Goal: Find specific page/section: Find specific page/section

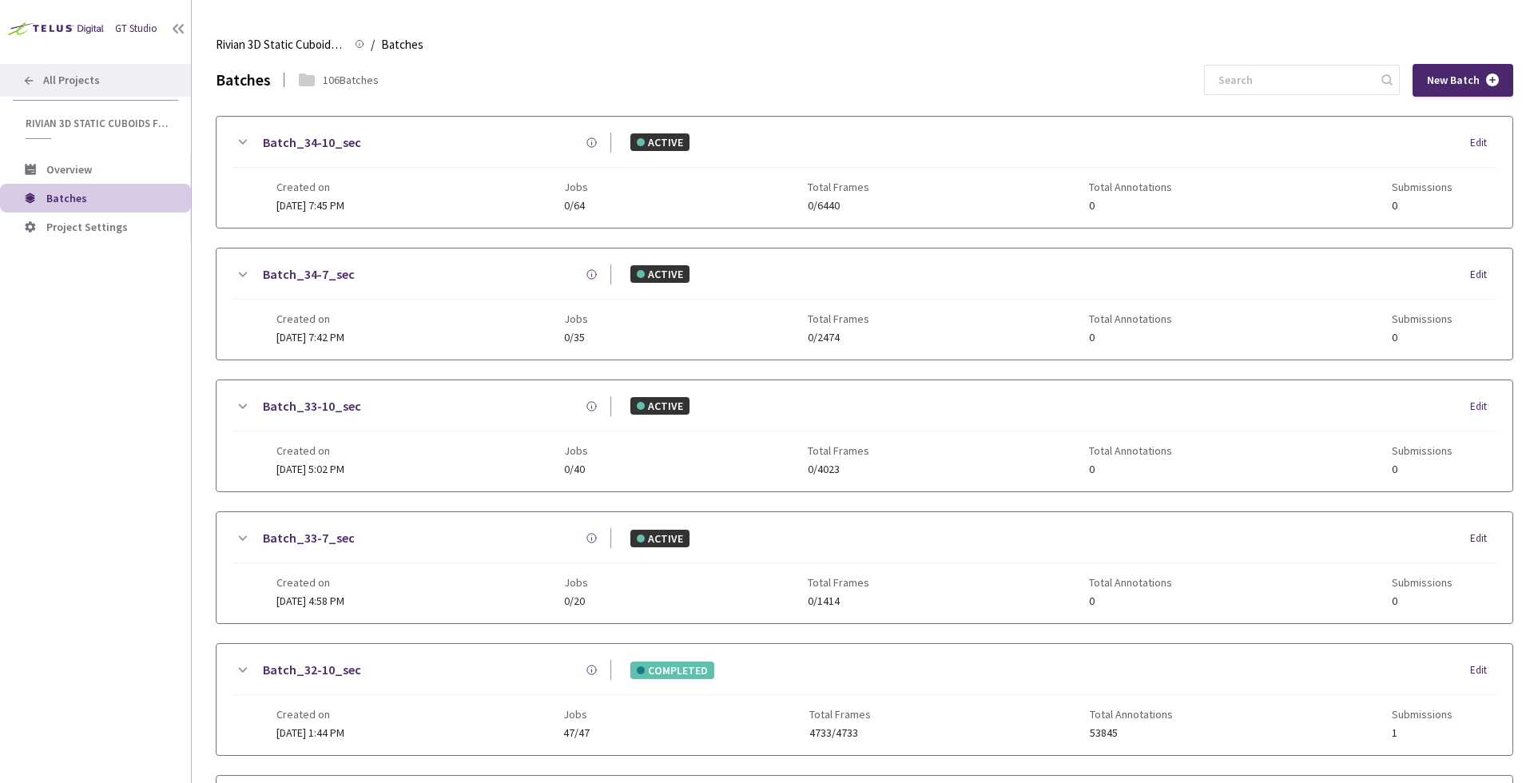
click at [90, 87] on span "All Projects" at bounding box center [71, 81] width 57 height 14
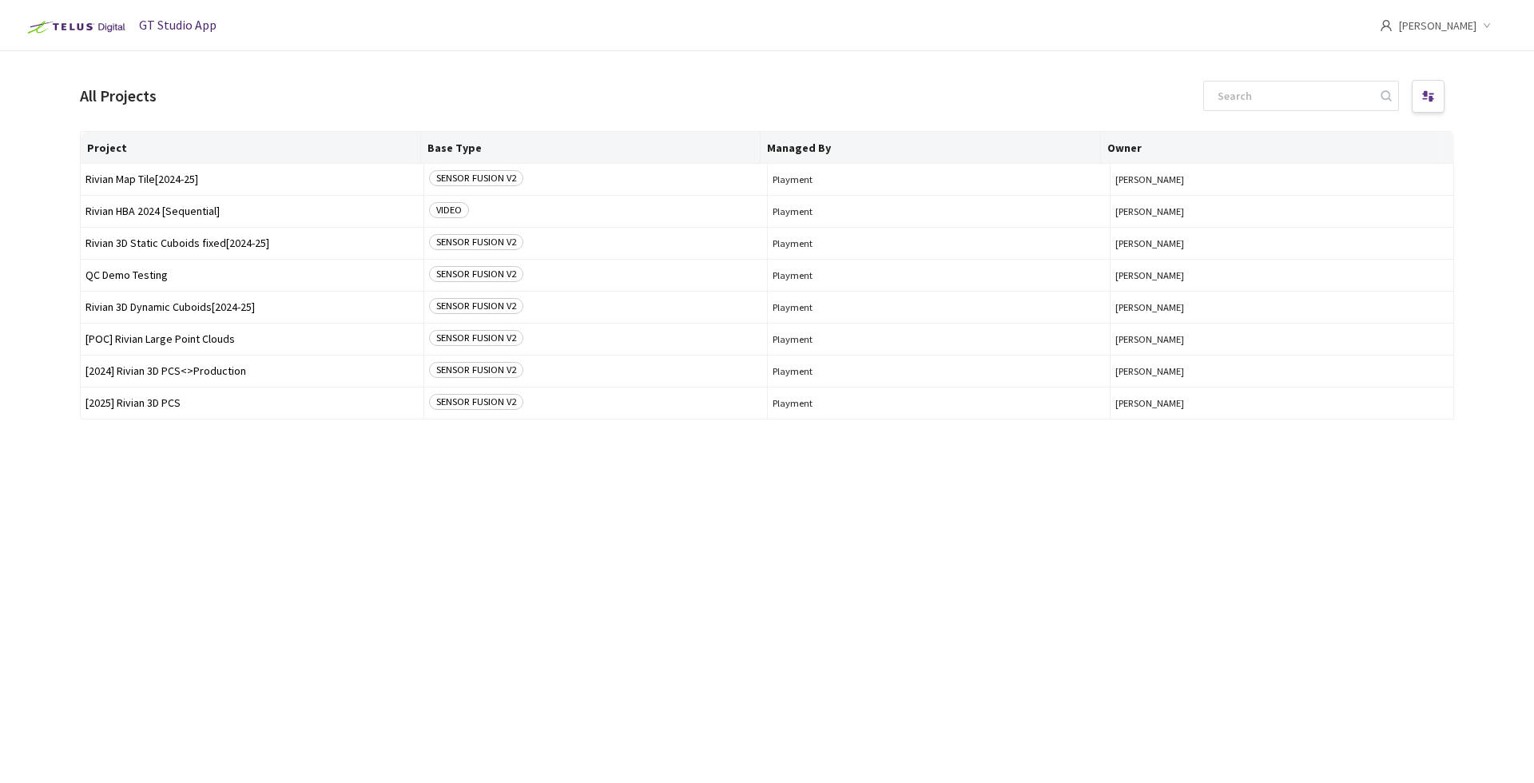
click at [253, 529] on div "Project Base Type Managed By Owner Rivian Map Tile[2024-25] SENSOR FUSION V2 Pl…" at bounding box center [767, 442] width 1375 height 623
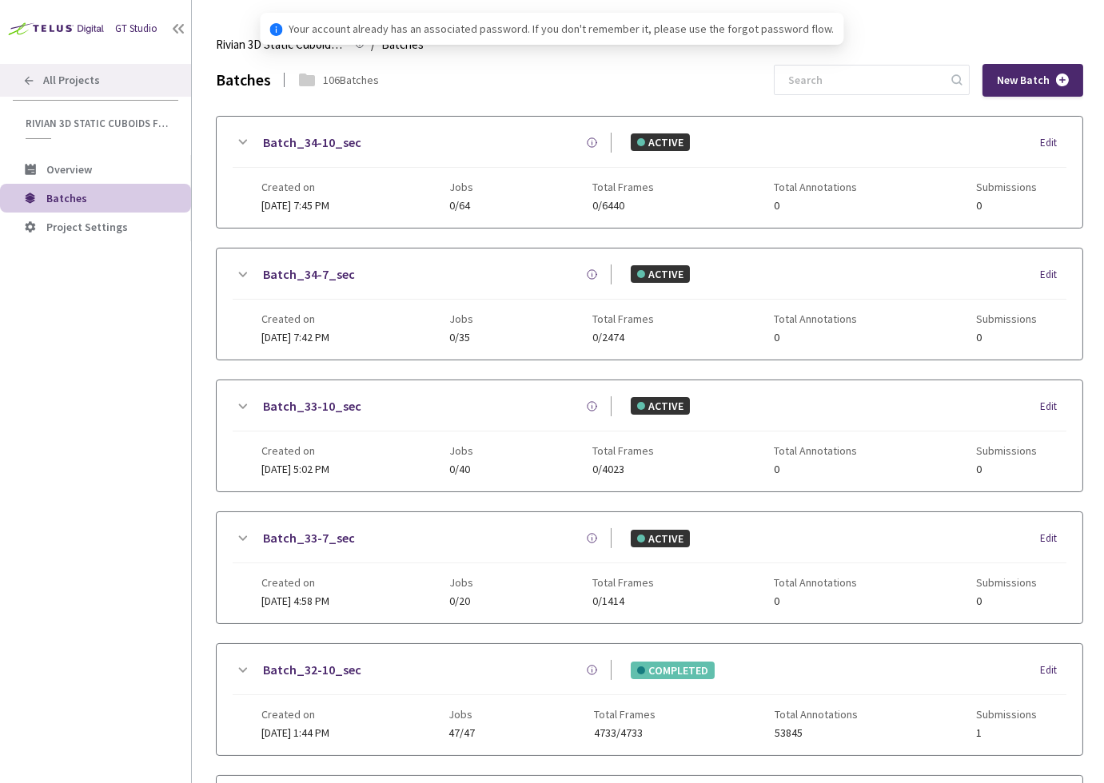
click at [77, 74] on span "All Projects" at bounding box center [71, 81] width 57 height 14
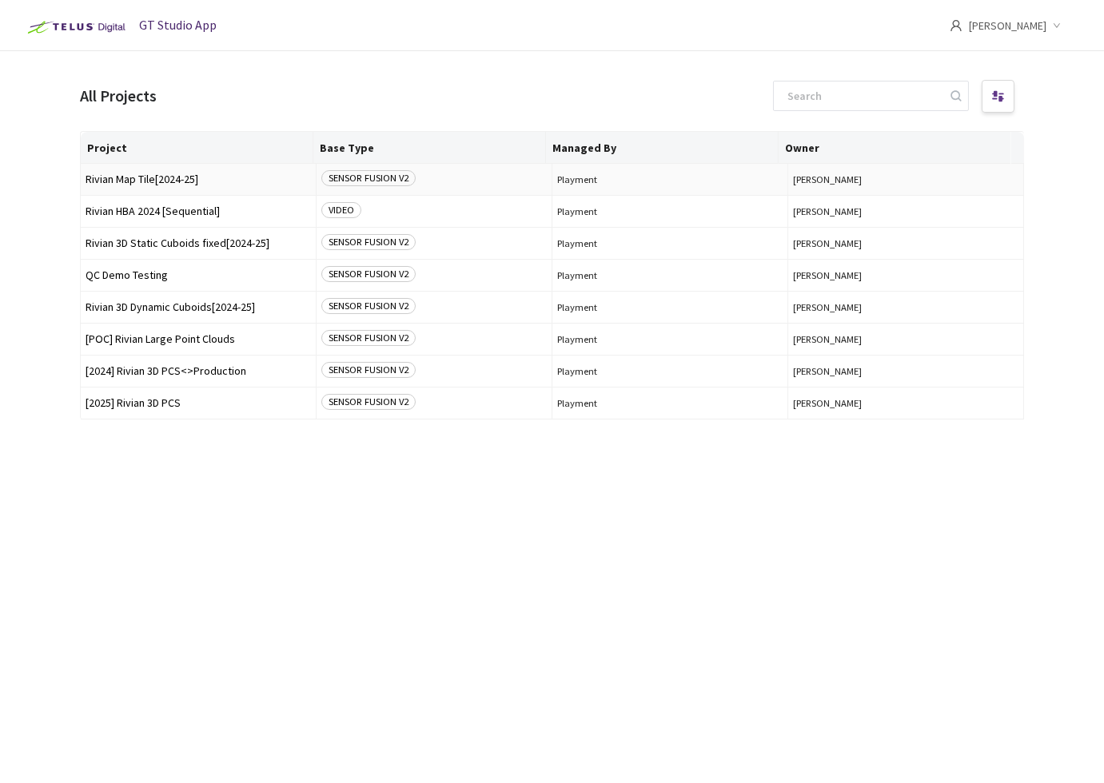
click at [169, 177] on span "Rivian Map Tile[2024-25]" at bounding box center [198, 179] width 225 height 12
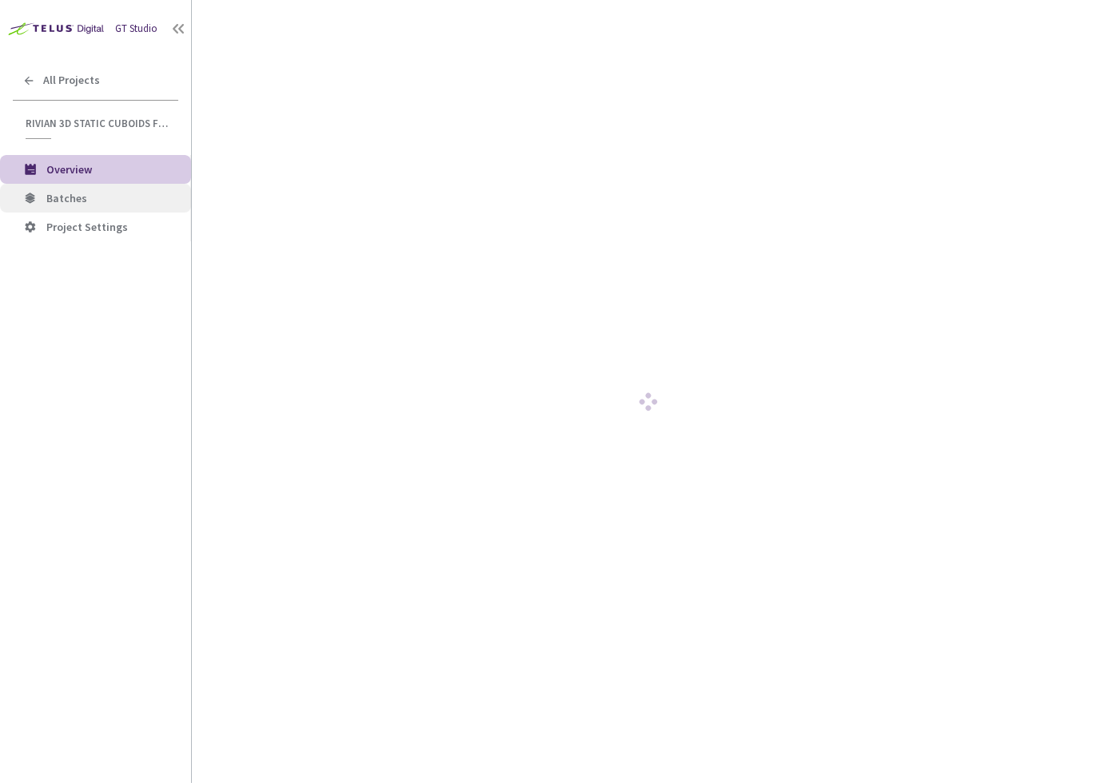
click at [126, 196] on span "Batches" at bounding box center [112, 199] width 132 height 14
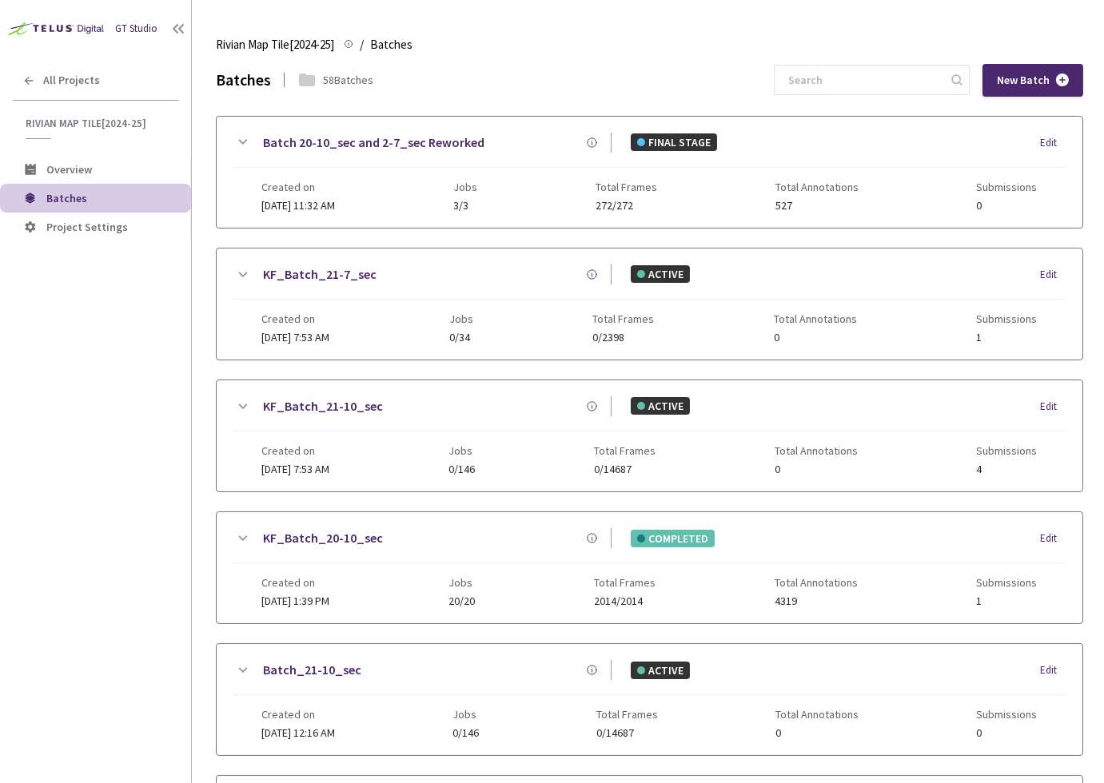
scroll to position [847, 0]
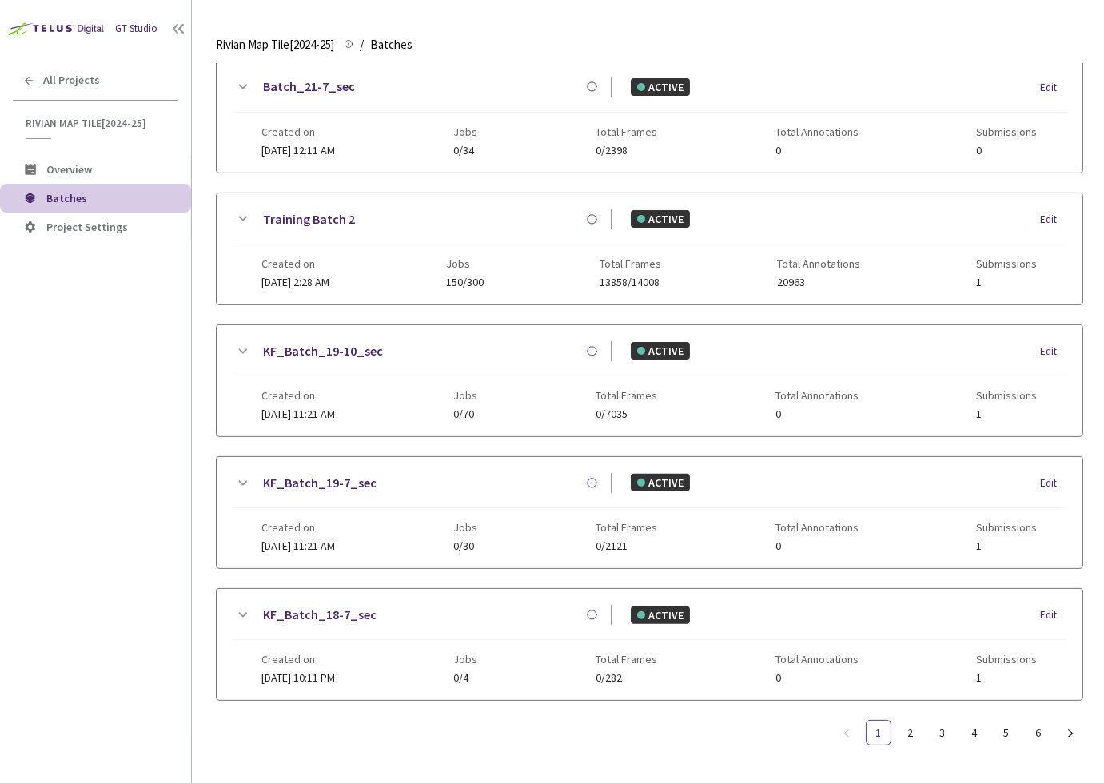
click at [325, 350] on link "KF_Batch_19-10_sec" at bounding box center [323, 351] width 120 height 20
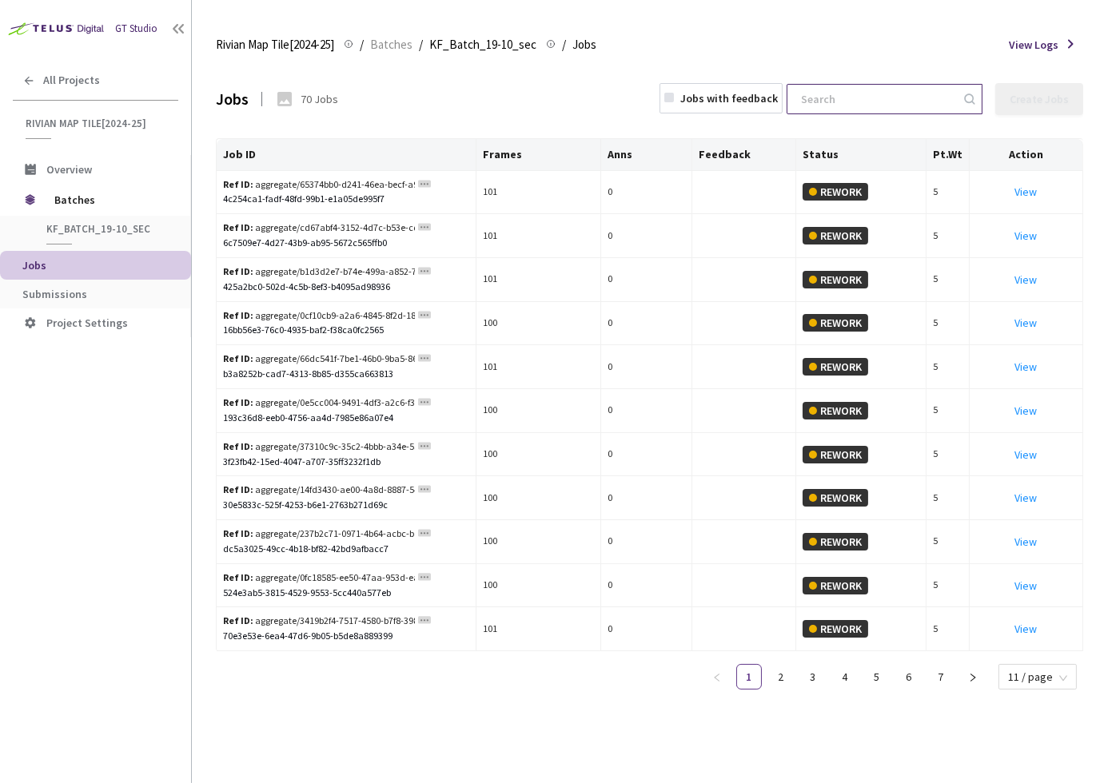
click at [902, 102] on input at bounding box center [876, 99] width 170 height 29
paste input "4c254ca1-fadf-48fd-99b1-e1a05de995f7"
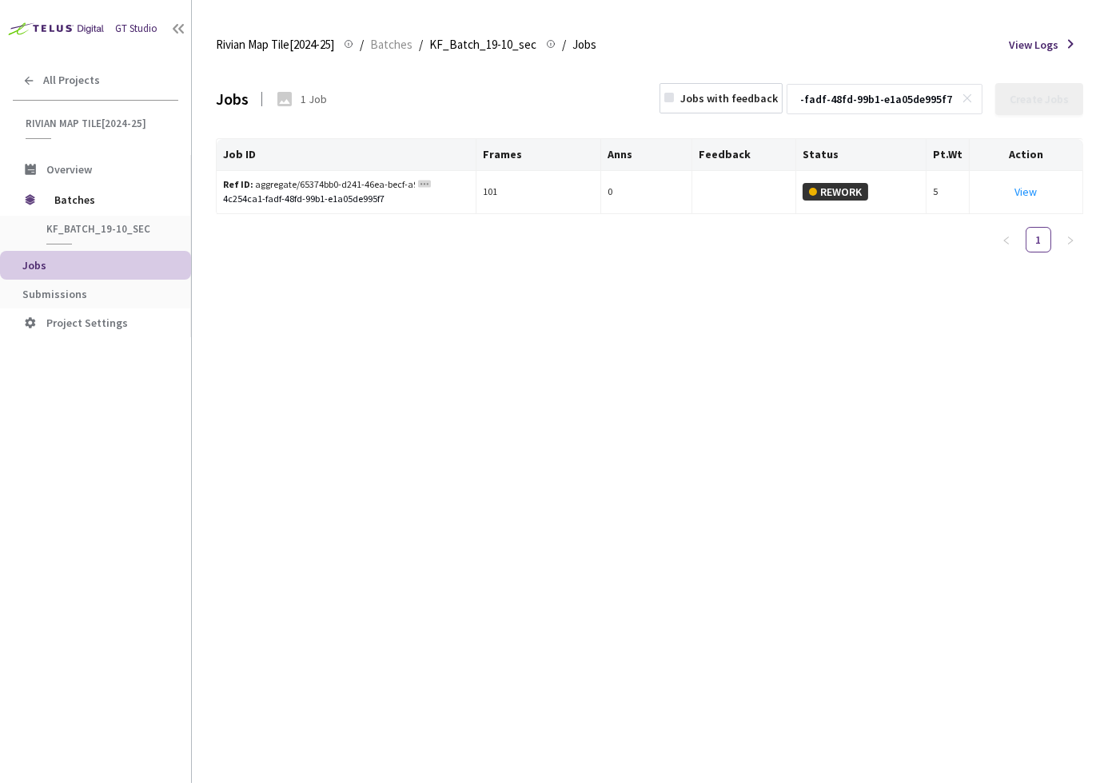
type input "4c254ca1-fadf-48fd-99b1-e1a05de995f7"
